Goal: Transaction & Acquisition: Purchase product/service

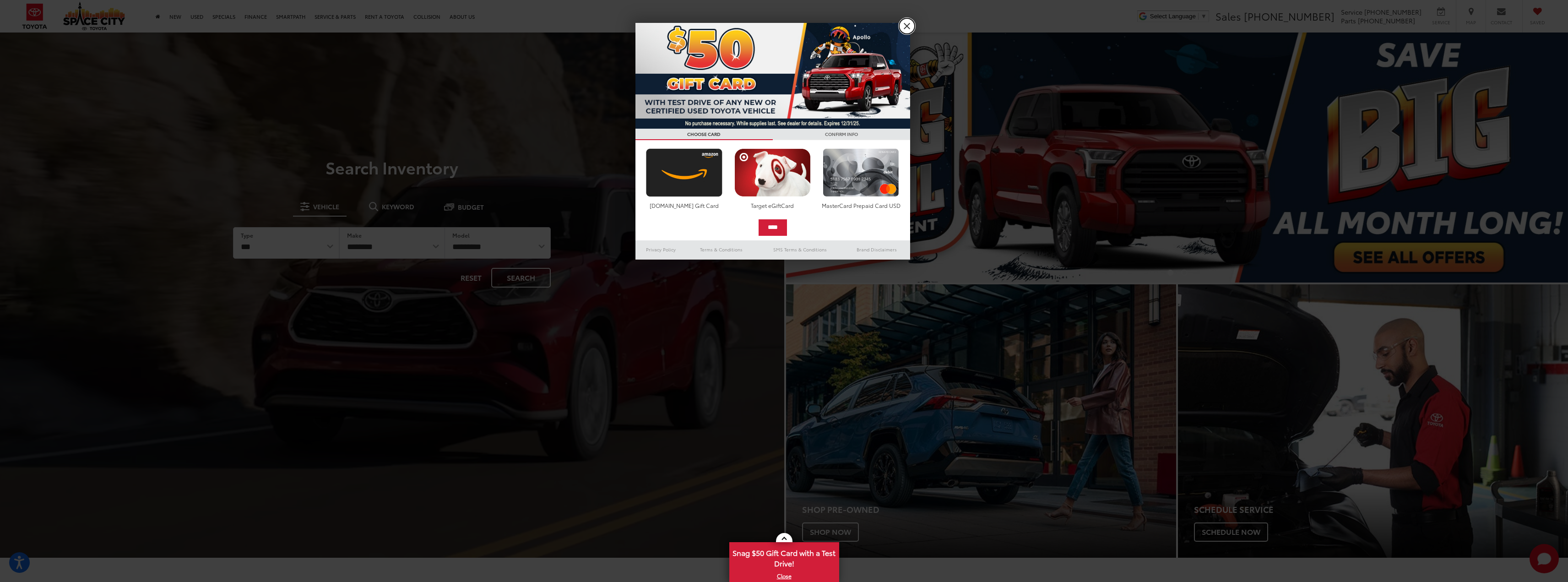
click at [872, 22] on link "X" at bounding box center [906, 26] width 15 height 15
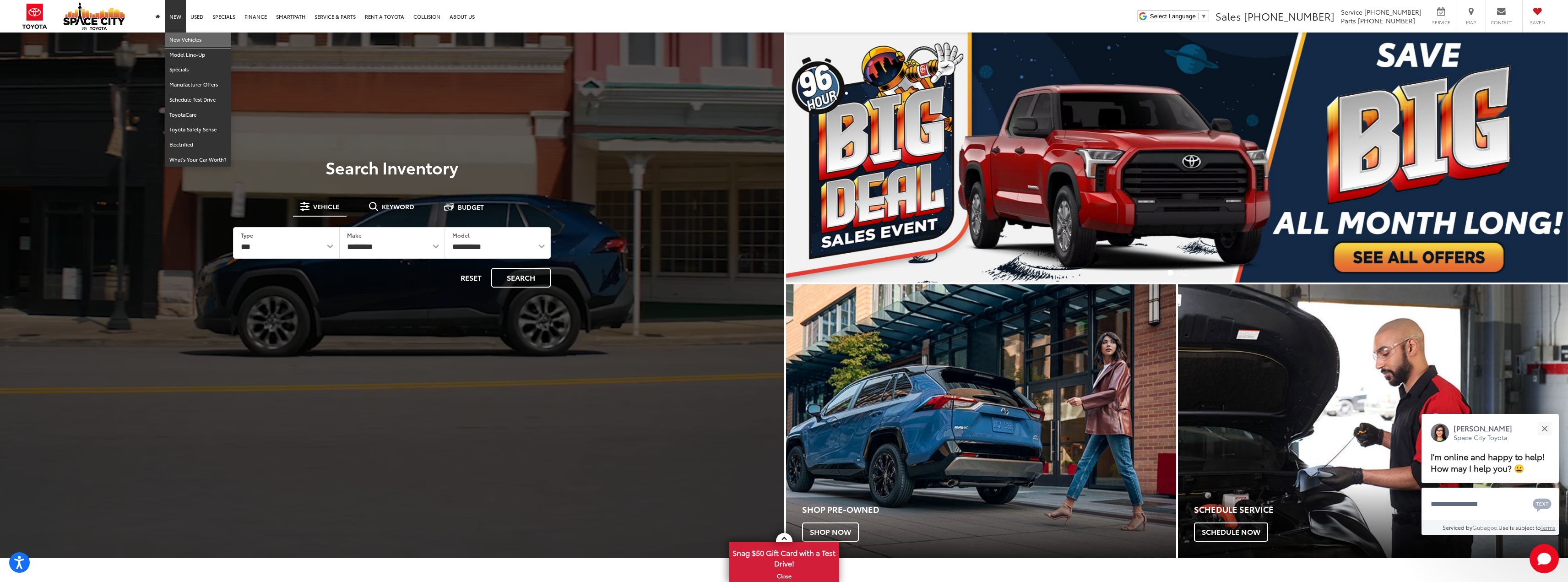
click at [178, 37] on link "New Vehicles" at bounding box center [198, 40] width 67 height 15
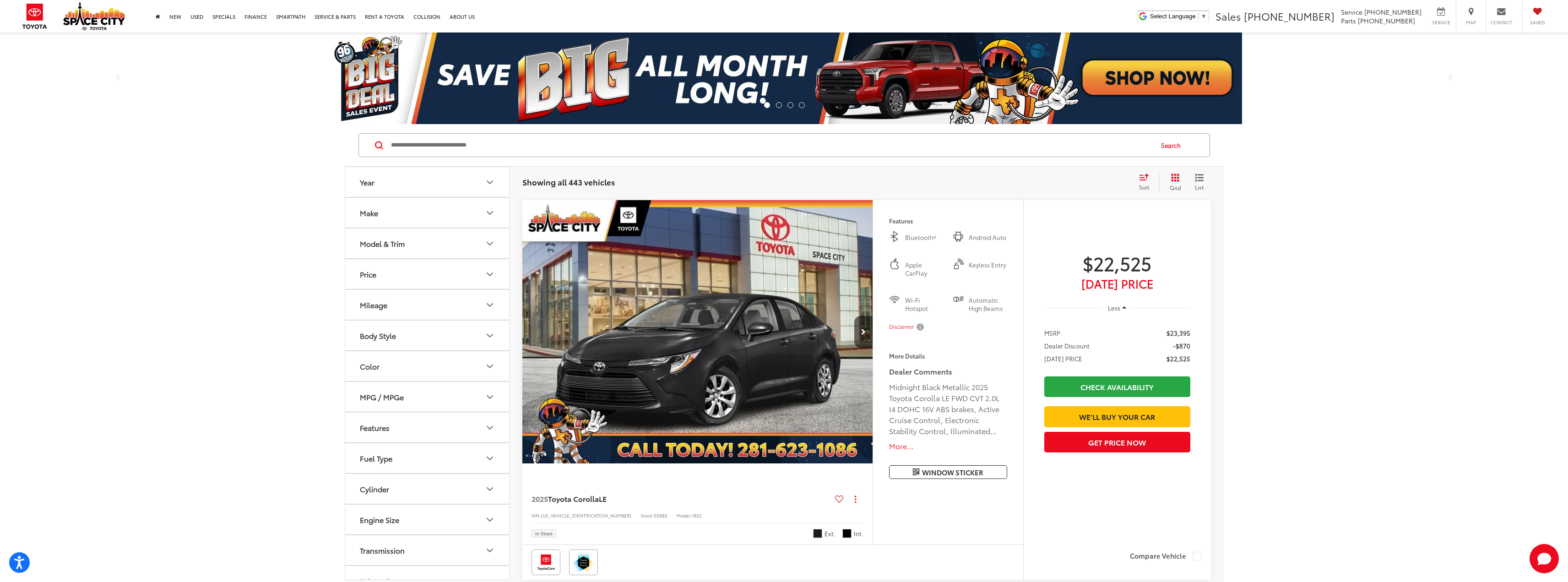
click at [377, 247] on div "Model & Trim" at bounding box center [382, 243] width 45 height 8
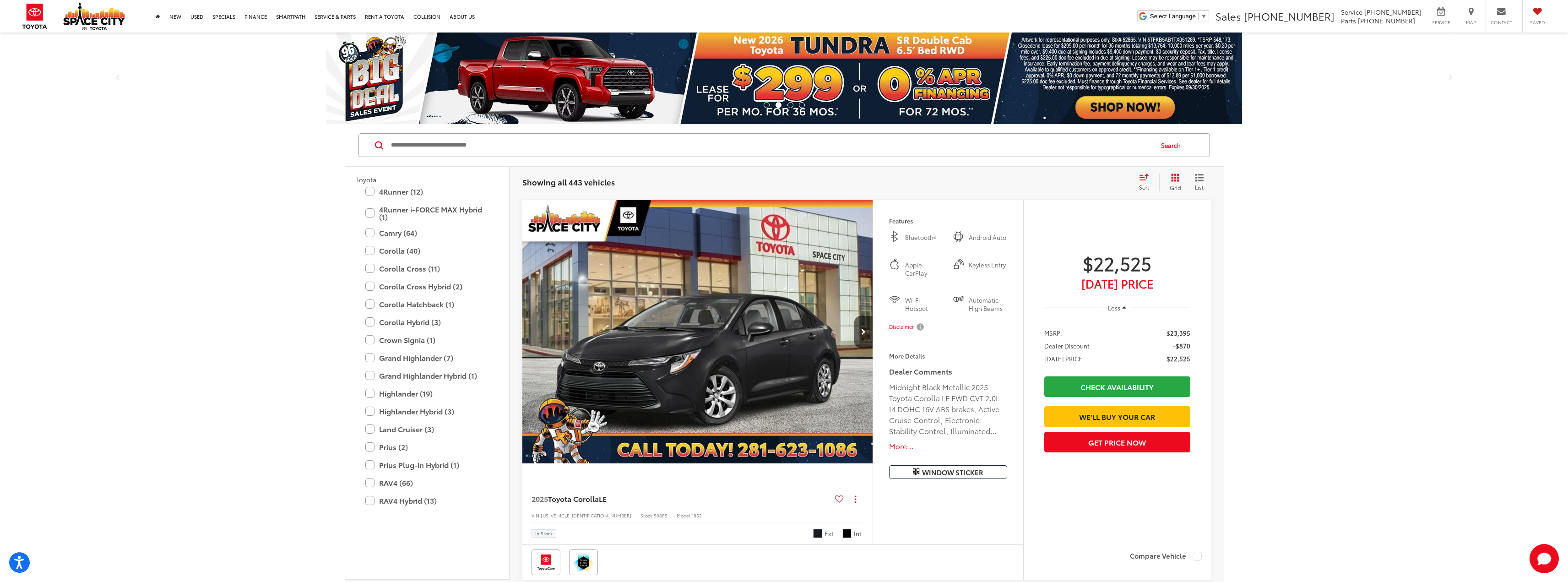
scroll to position [91, 0]
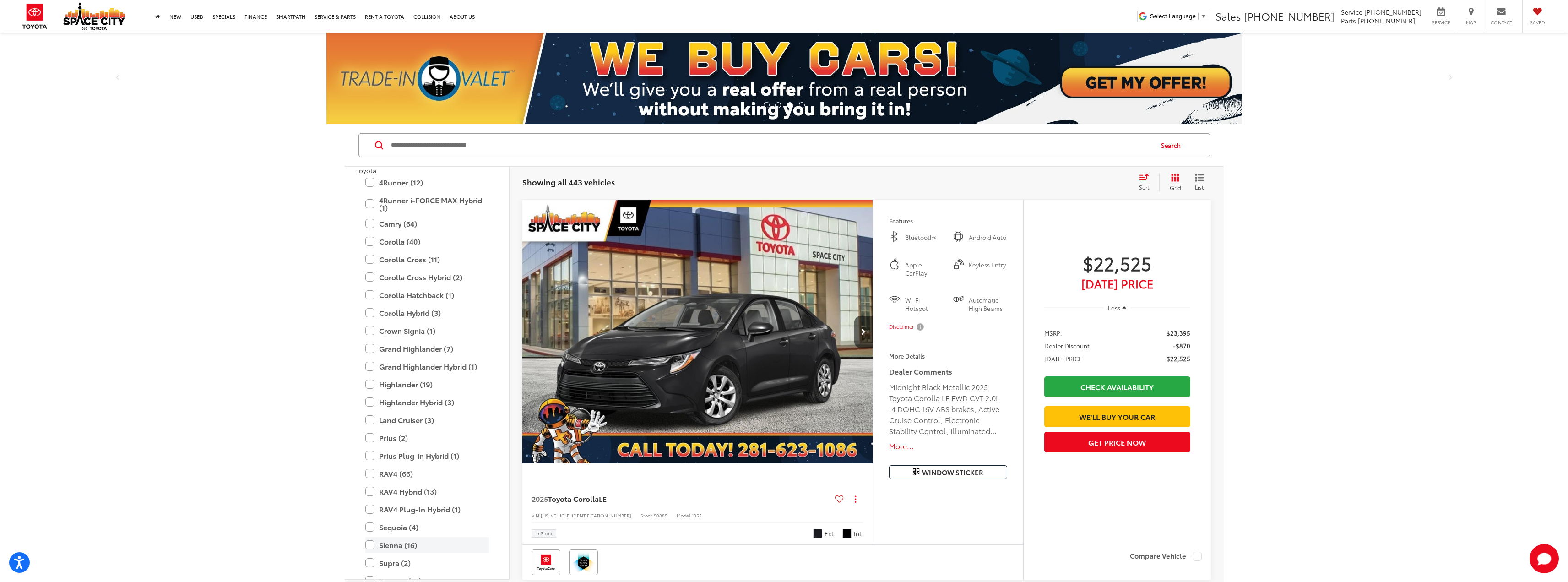
click at [376, 547] on label "Sienna (16)" at bounding box center [427, 545] width 123 height 16
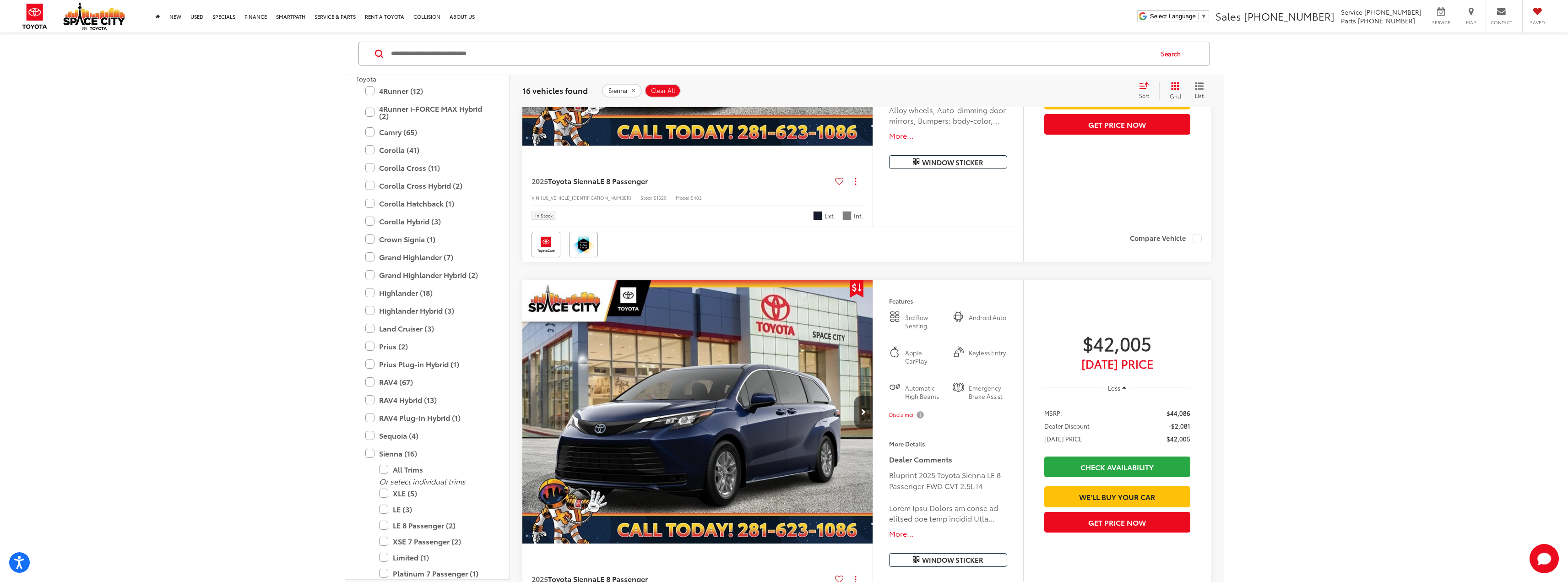
scroll to position [458, 0]
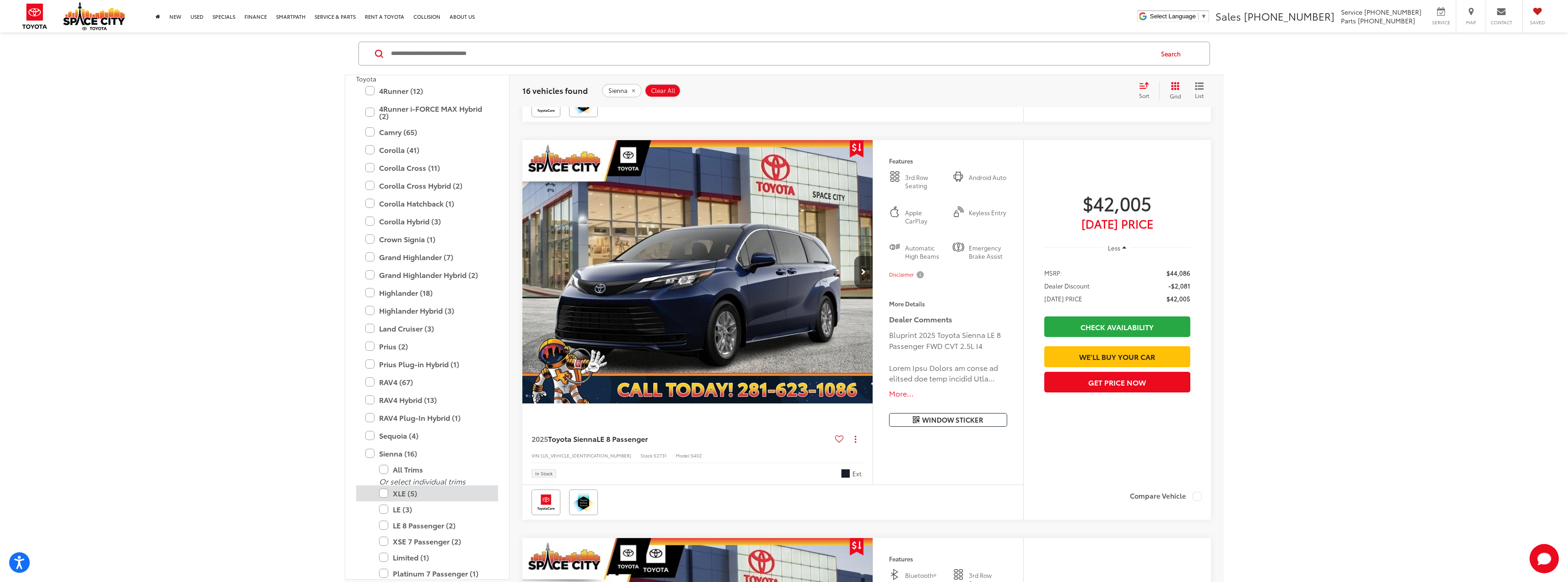
click at [384, 492] on label "XLE (5)" at bounding box center [434, 492] width 110 height 16
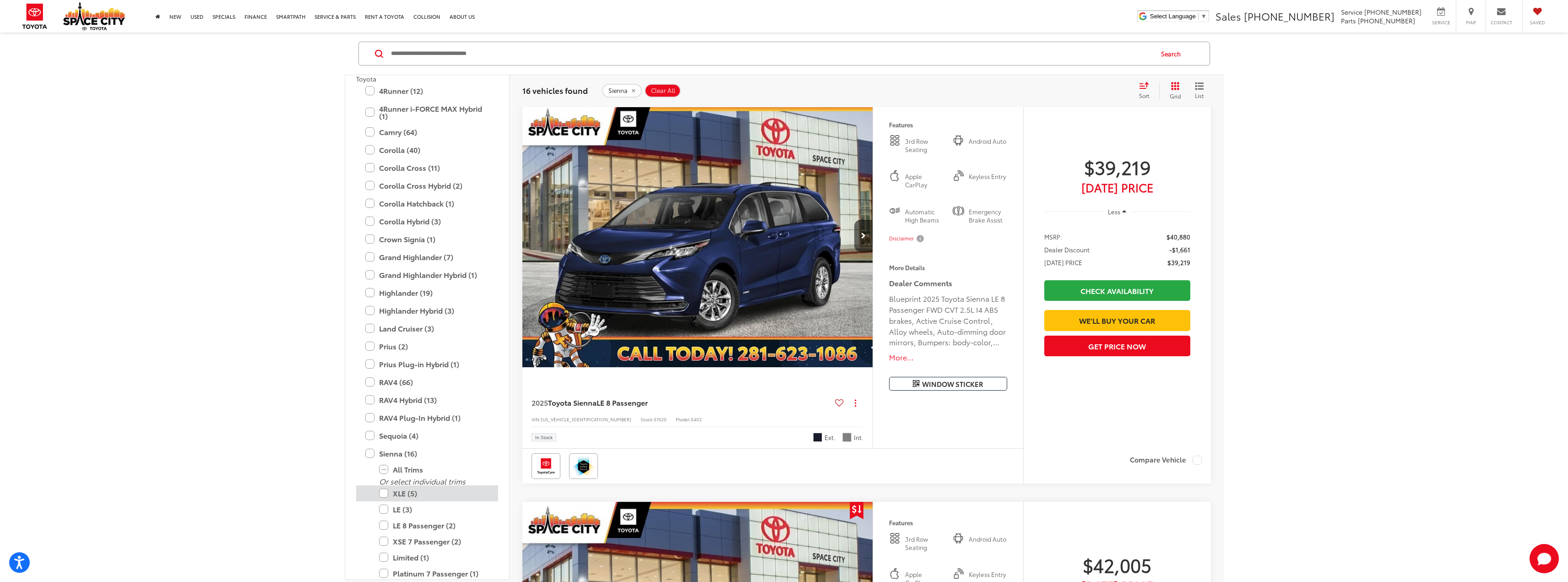
scroll to position [91, 0]
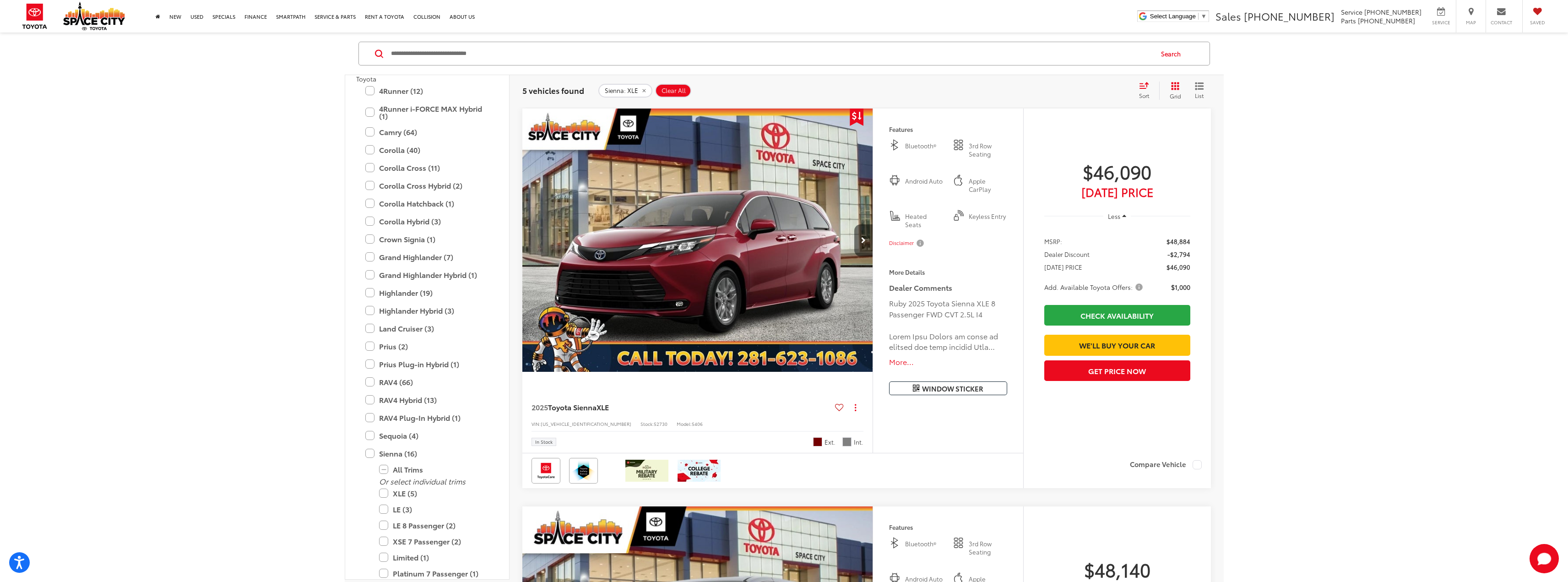
click at [865, 238] on icon "Next image" at bounding box center [863, 241] width 4 height 7
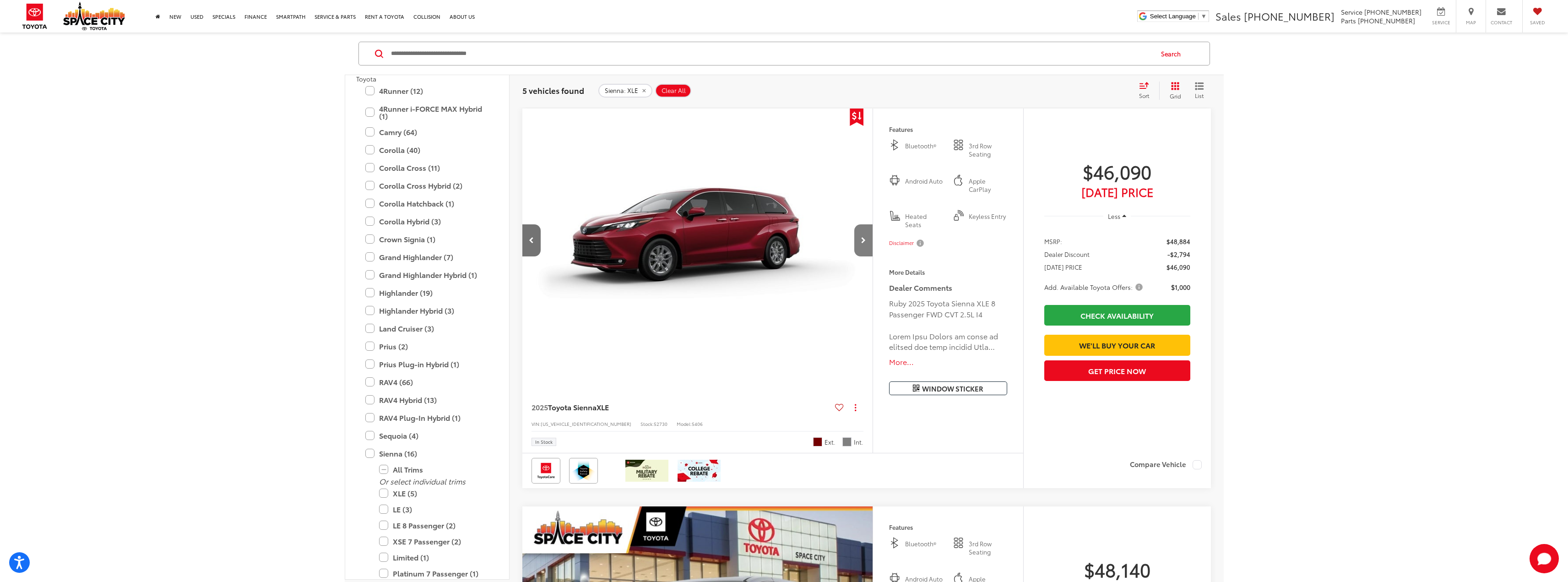
click at [865, 238] on icon "Next image" at bounding box center [863, 241] width 4 height 7
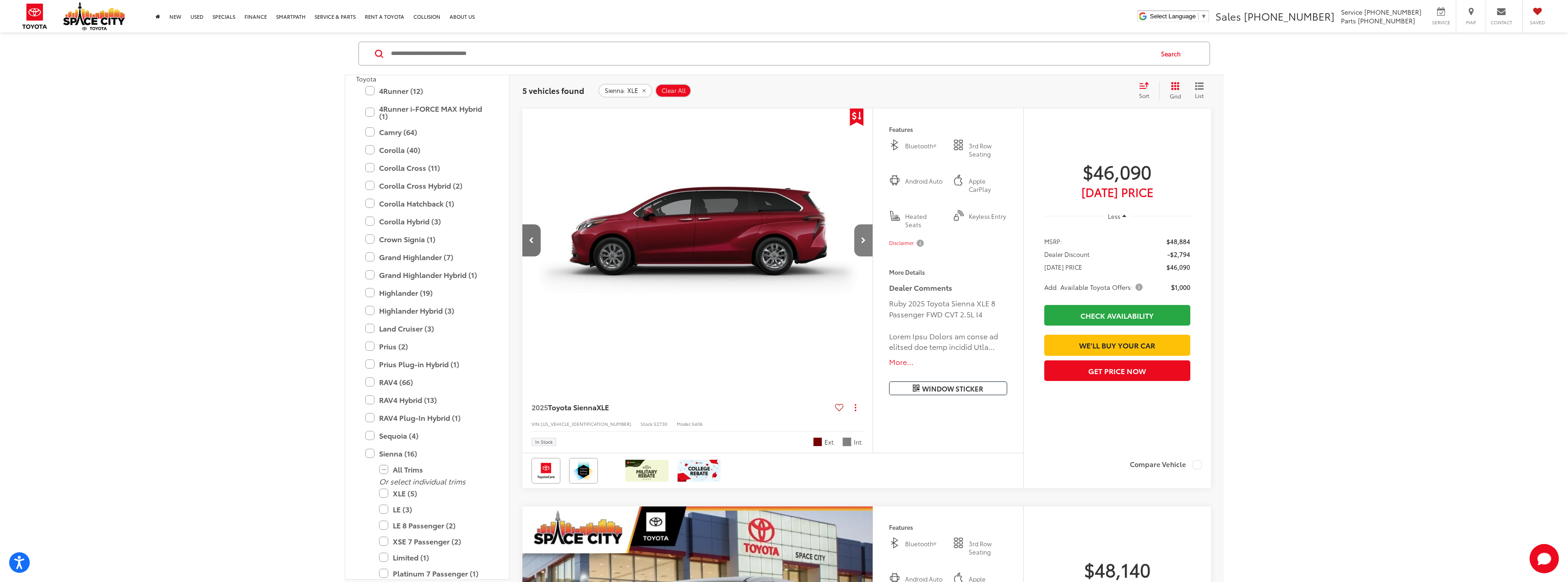
click at [865, 238] on icon "Next image" at bounding box center [863, 241] width 4 height 7
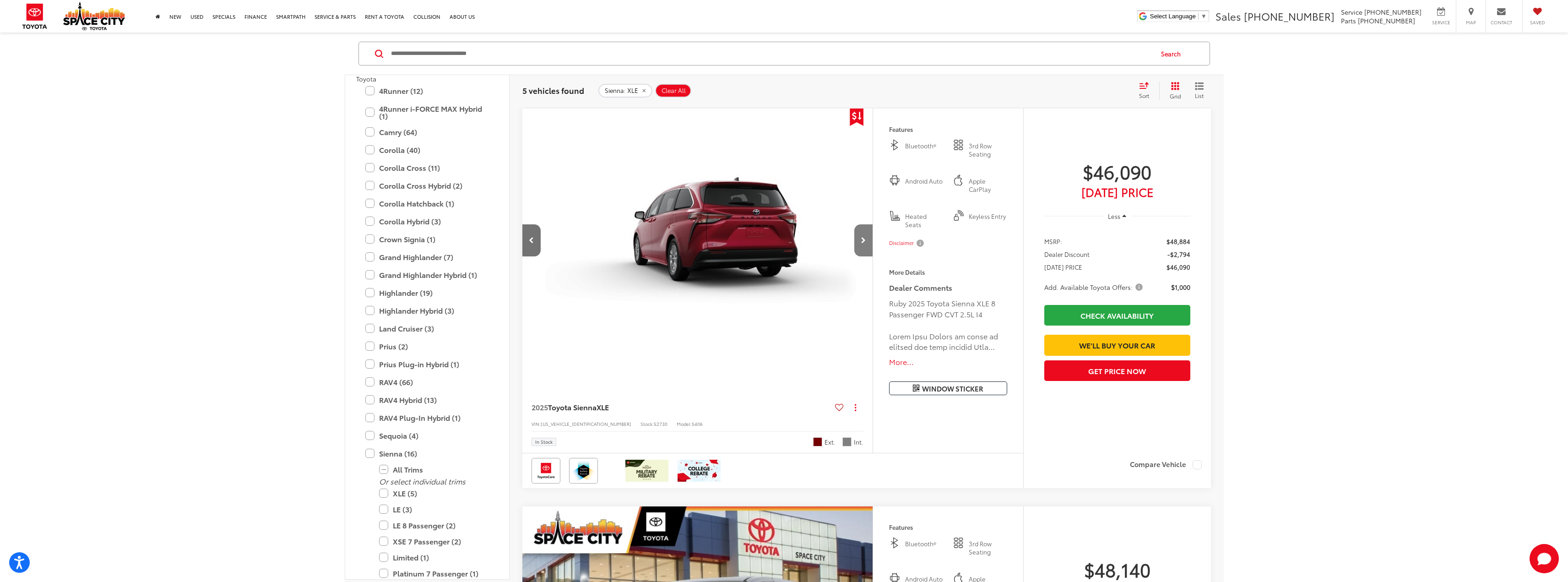
click at [865, 238] on icon "Next image" at bounding box center [863, 241] width 4 height 7
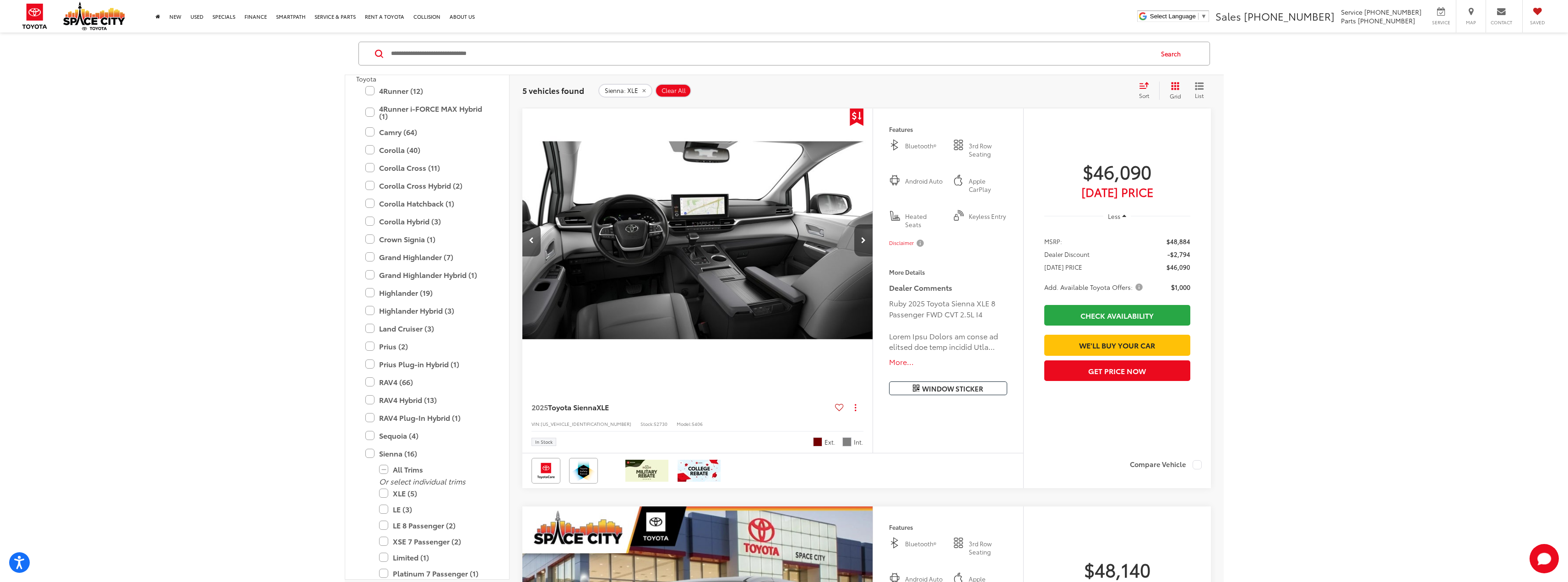
click at [865, 238] on icon "Next image" at bounding box center [863, 241] width 4 height 7
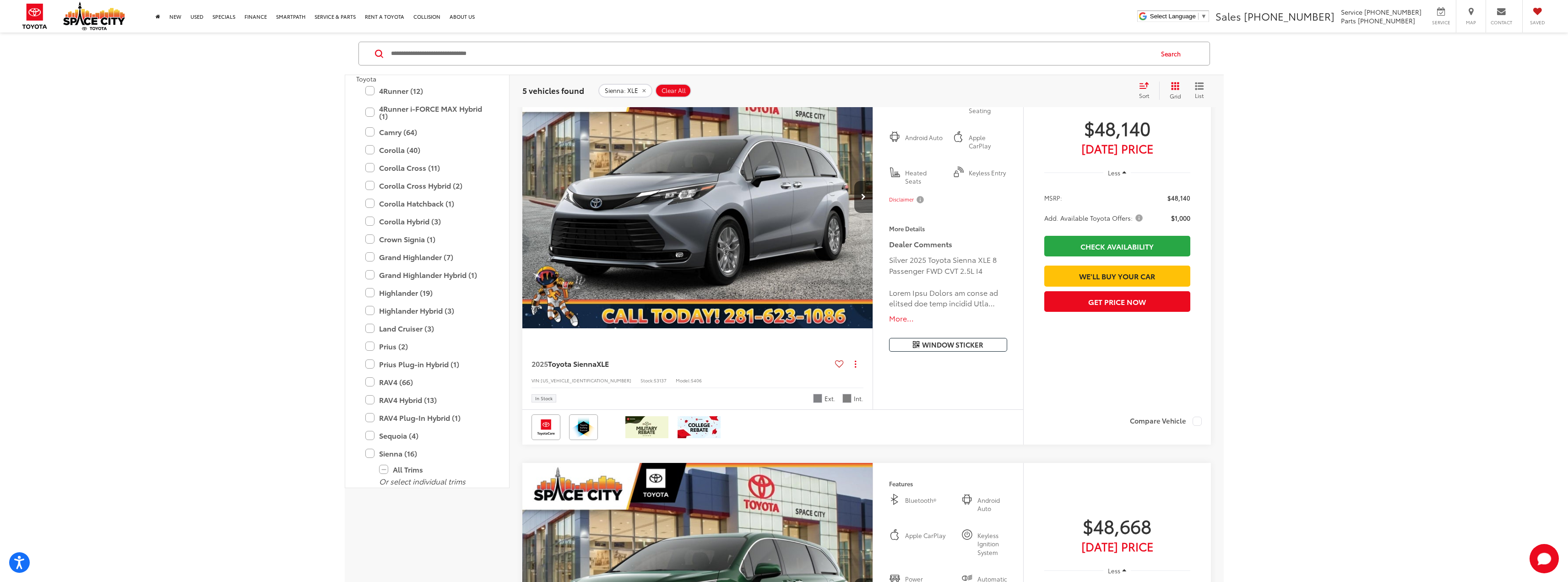
scroll to position [0, 0]
